Goal: Transaction & Acquisition: Purchase product/service

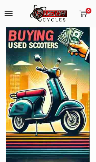
click at [10, 13] on span at bounding box center [9, 13] width 8 height 1
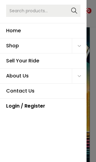
click at [80, 46] on icon "Primary navigation" at bounding box center [79, 46] width 3 height 2
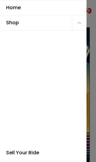
scroll to position [27, 0]
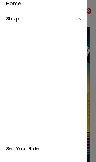
click at [29, 41] on link "ATVs" at bounding box center [30, 40] width 44 height 15
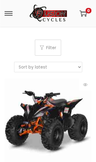
click at [72, 67] on select "Sort by popularity Sort by latest Sort by price: low to high Sort by price: hig…" at bounding box center [48, 67] width 68 height 10
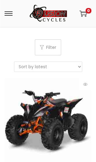
select select "price"
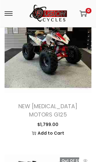
scroll to position [114, 0]
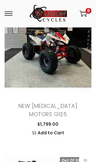
click at [5, 13] on span at bounding box center [9, 13] width 8 height 1
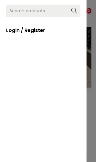
click at [88, 4] on div at bounding box center [48, 81] width 96 height 162
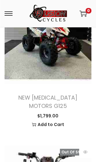
scroll to position [122, 0]
